Goal: Obtain resource: Download file/media

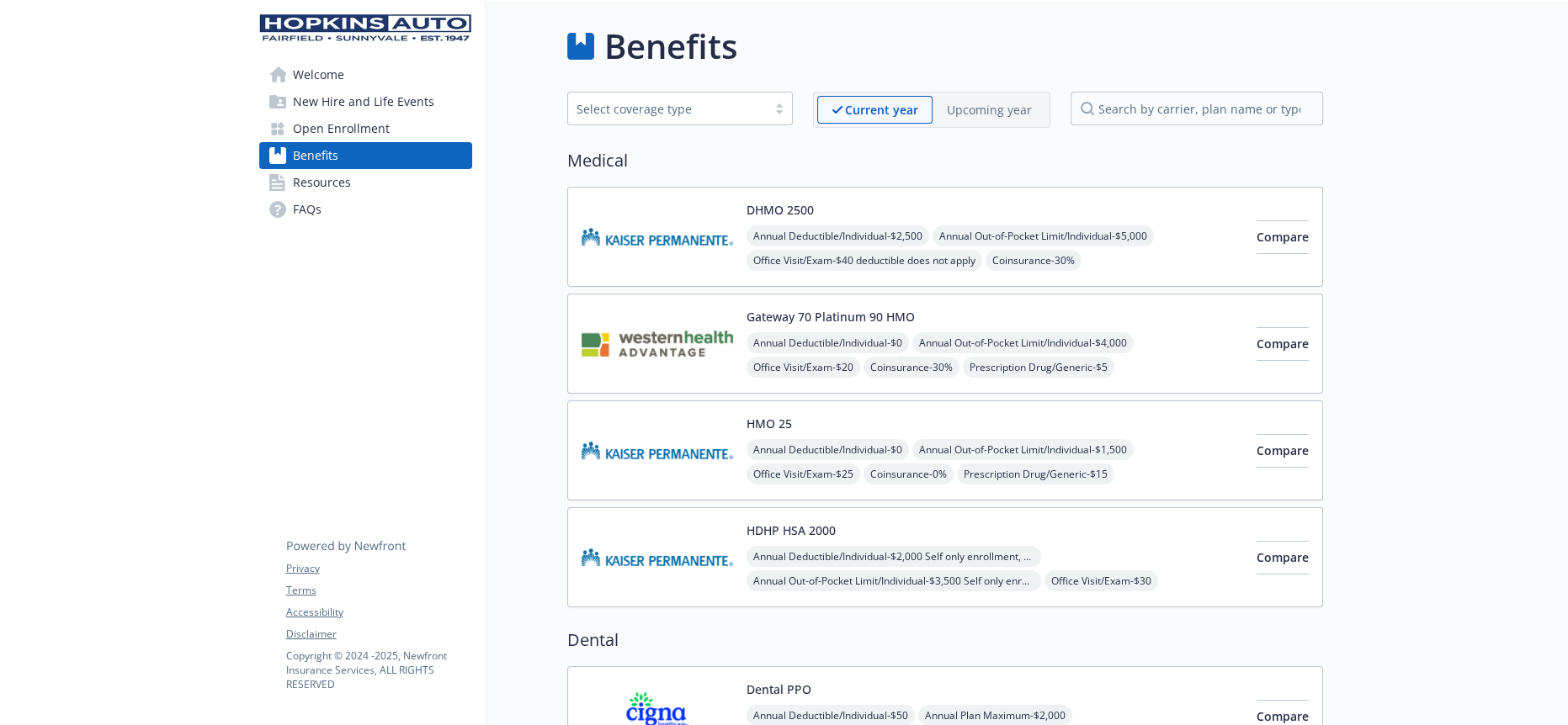
click at [331, 169] on span "Resources" at bounding box center [322, 182] width 58 height 27
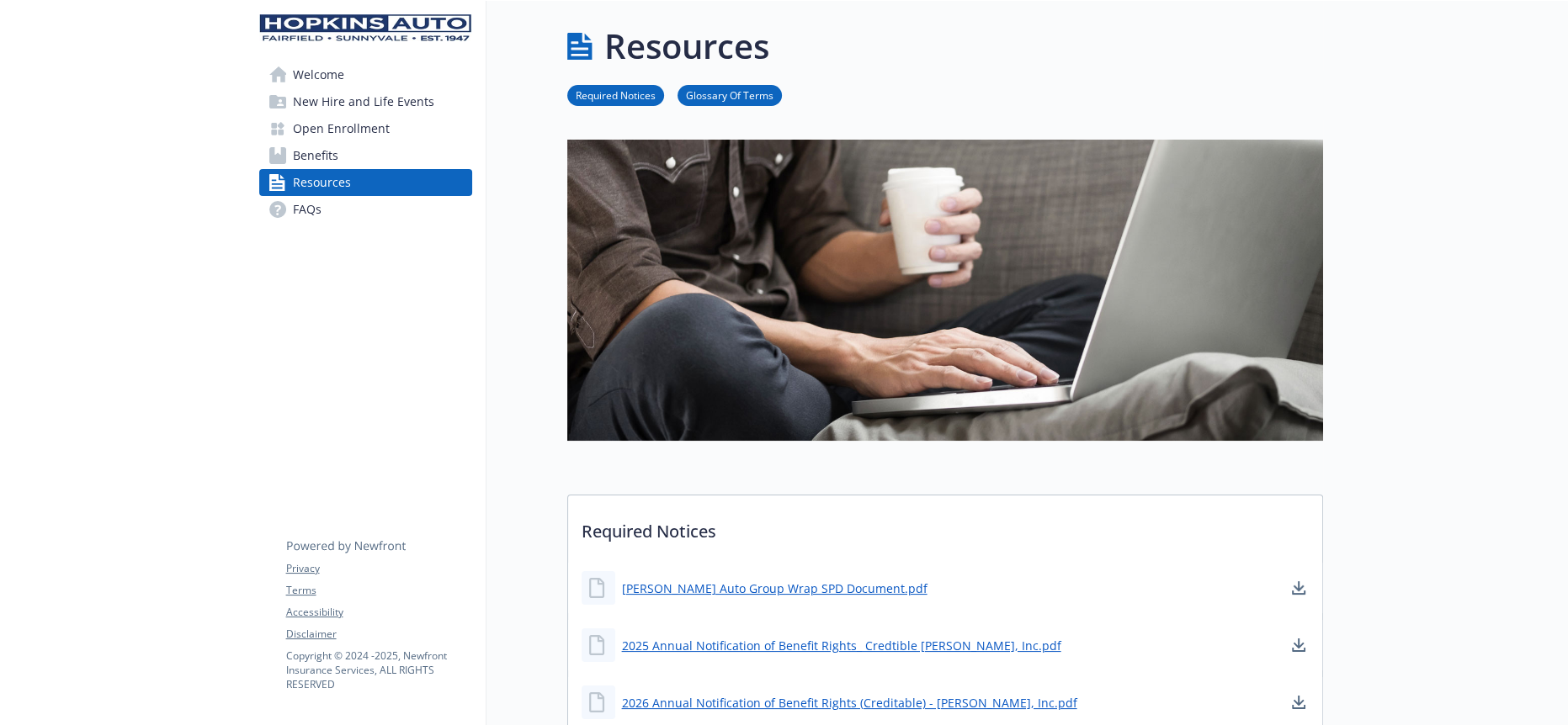
scroll to position [467, 0]
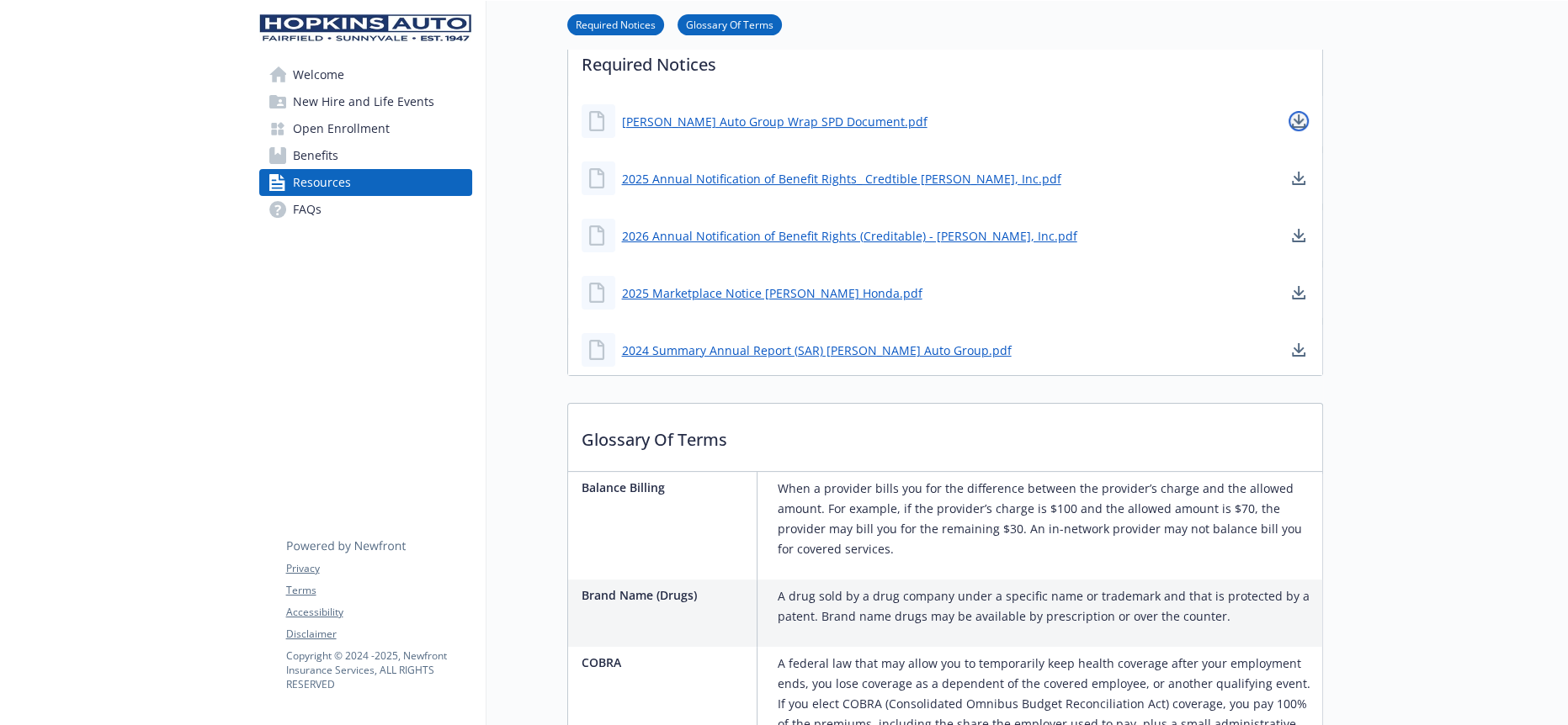
click at [1290, 111] on link "download document" at bounding box center [1298, 121] width 20 height 20
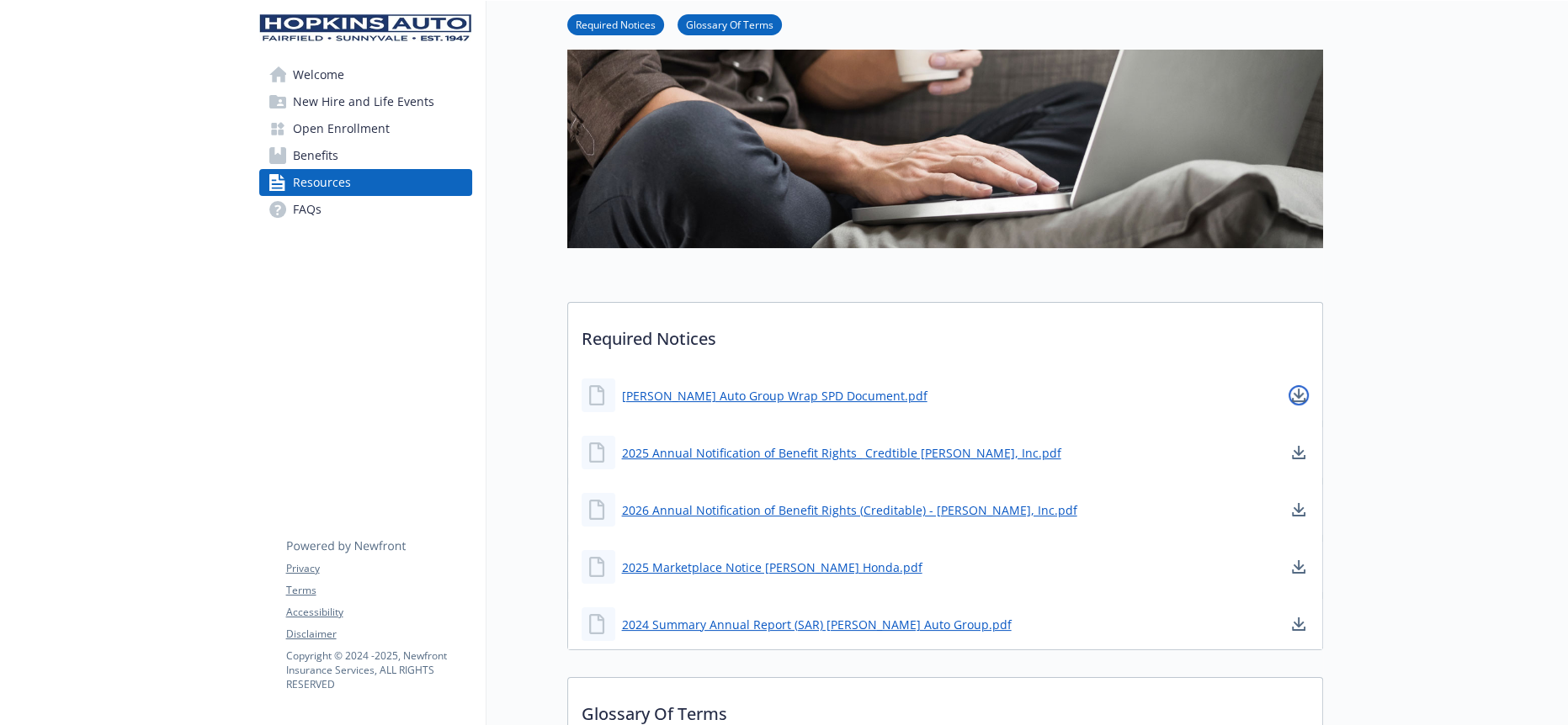
scroll to position [187, 0]
